Goal: Task Accomplishment & Management: Manage account settings

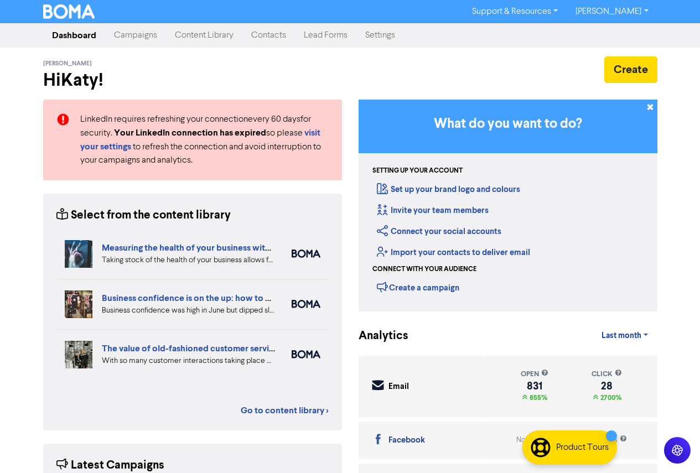
click at [265, 39] on link "Contacts" at bounding box center [268, 35] width 53 height 22
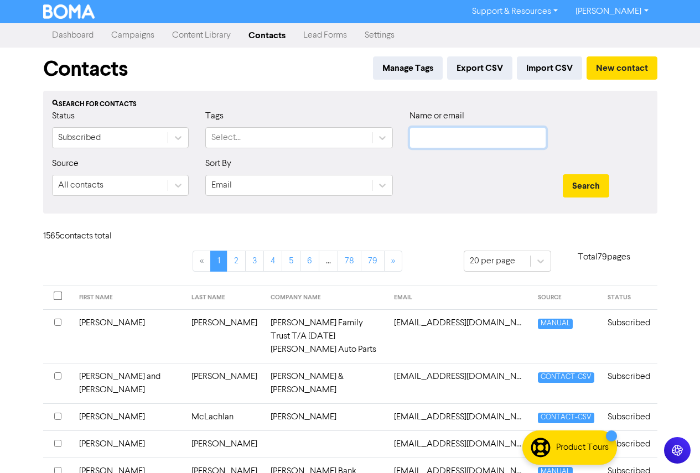
click at [435, 139] on input "text" at bounding box center [478, 137] width 137 height 21
paste input "[EMAIL_ADDRESS][DOMAIN_NAME]"
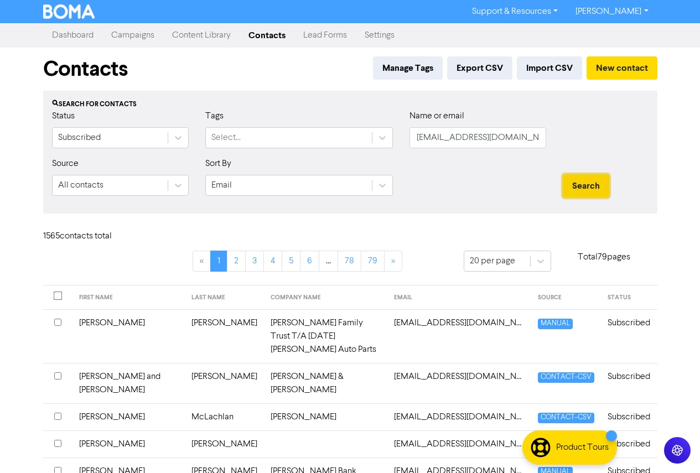
click at [586, 182] on button "Search" at bounding box center [586, 185] width 46 height 23
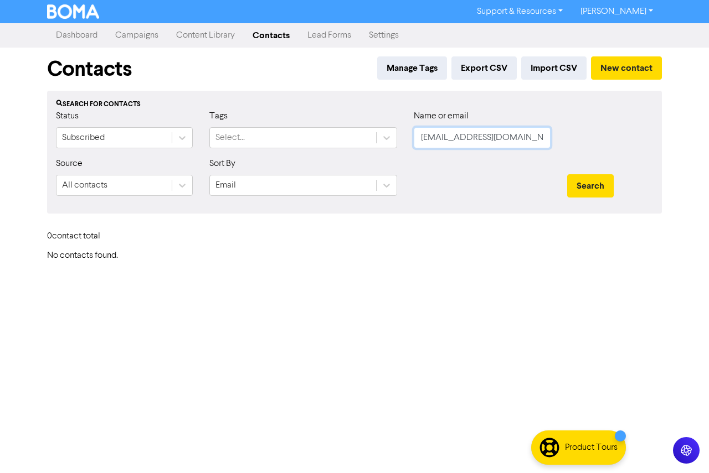
click at [421, 136] on input "[EMAIL_ADDRESS][DOMAIN_NAME]" at bounding box center [481, 137] width 137 height 21
type input "[EMAIL_ADDRESS][DOMAIN_NAME]"
click at [567, 174] on button "Search" at bounding box center [590, 185] width 46 height 23
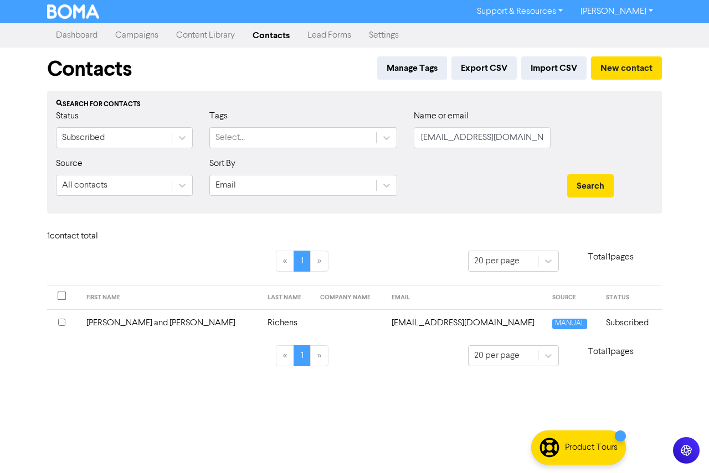
click at [137, 329] on td "[PERSON_NAME] and [PERSON_NAME]" at bounding box center [170, 322] width 181 height 27
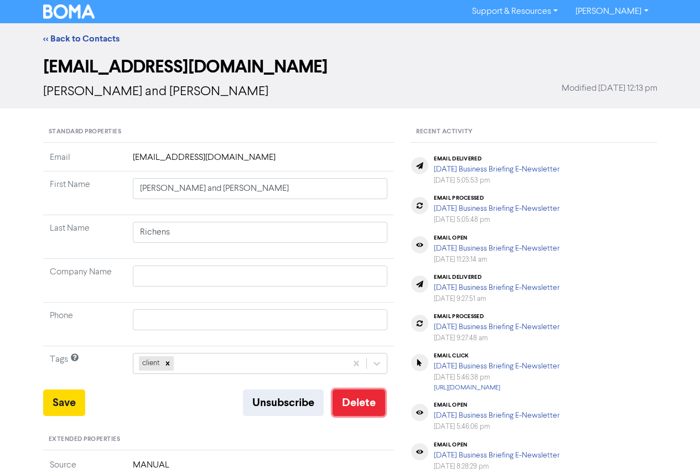
click at [353, 397] on button "Delete" at bounding box center [359, 403] width 53 height 27
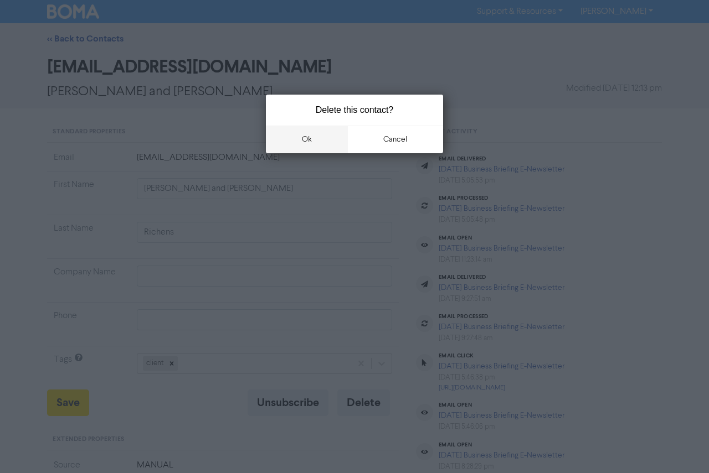
click at [303, 135] on button "ok" at bounding box center [307, 140] width 82 height 28
